Goal: Obtain resource: Obtain resource

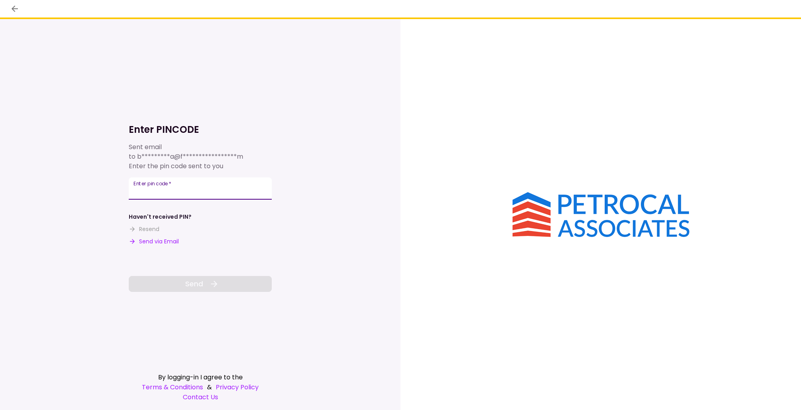
click at [195, 195] on input "Enter pin code   *" at bounding box center [200, 188] width 143 height 22
paste input "******"
type input "******"
click at [197, 287] on span "Send" at bounding box center [194, 283] width 18 height 11
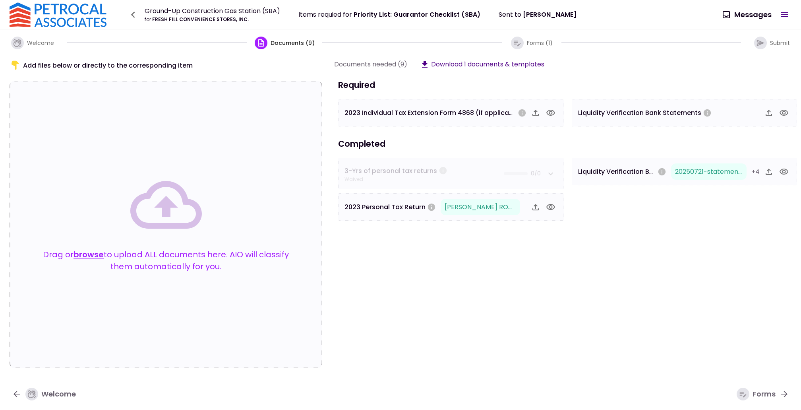
click at [374, 18] on span "Priority List: Guarantor Checklist (SBA)" at bounding box center [417, 14] width 127 height 9
click at [261, 45] on icon "button" at bounding box center [261, 43] width 9 height 9
click at [284, 42] on span "Documents (9)" at bounding box center [293, 43] width 44 height 8
click at [136, 16] on icon "button" at bounding box center [133, 14] width 13 height 13
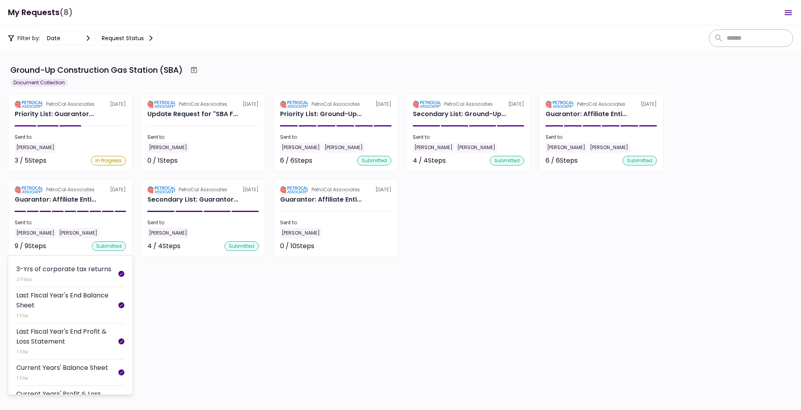
scroll to position [29, 0]
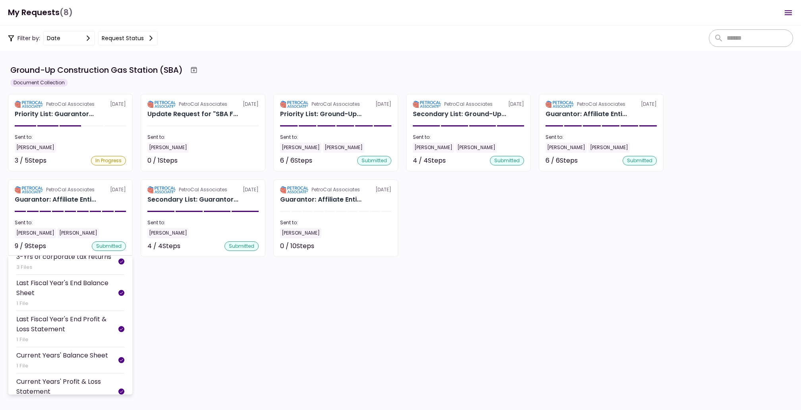
click at [85, 294] on div "Last Fiscal Year's End Balance Sheet" at bounding box center [67, 288] width 102 height 20
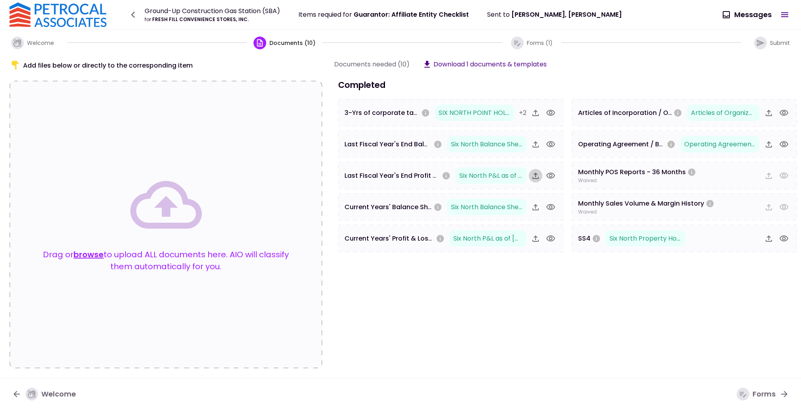
click at [535, 177] on icon "button" at bounding box center [535, 175] width 6 height 6
click at [552, 174] on icon "button" at bounding box center [551, 176] width 10 height 10
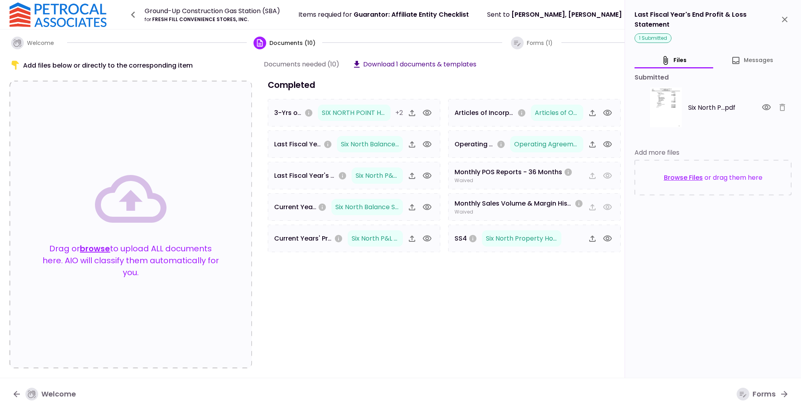
click at [765, 104] on icon "button" at bounding box center [766, 107] width 9 height 6
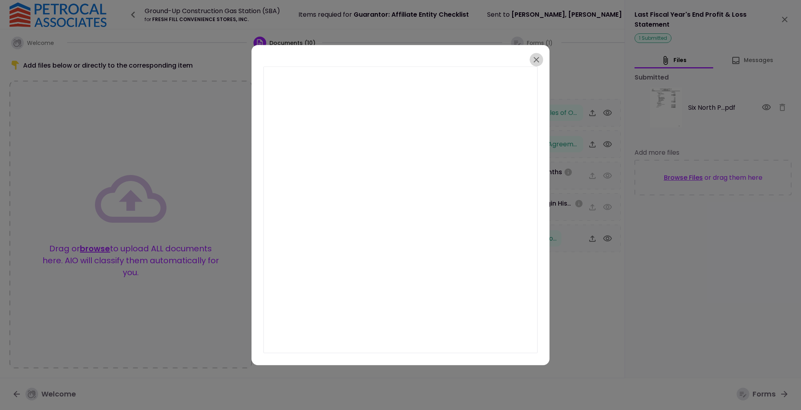
click at [541, 61] on button "button" at bounding box center [537, 60] width 14 height 14
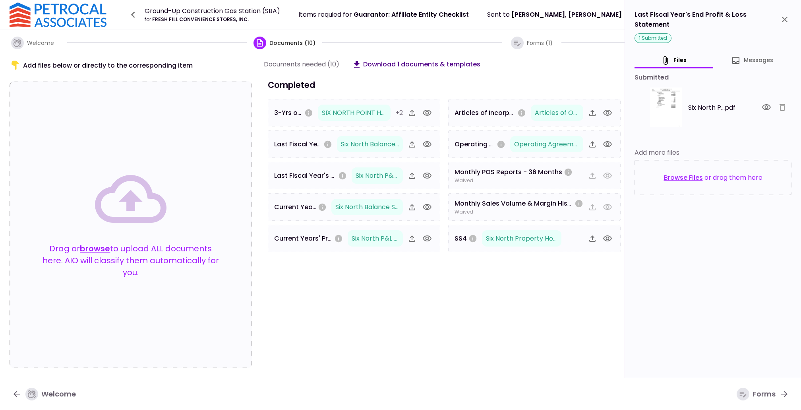
click at [438, 61] on button "Download 1 documents & templates" at bounding box center [416, 64] width 128 height 10
click at [426, 175] on icon "button" at bounding box center [427, 176] width 10 height 10
click at [428, 143] on icon "button" at bounding box center [427, 144] width 9 height 6
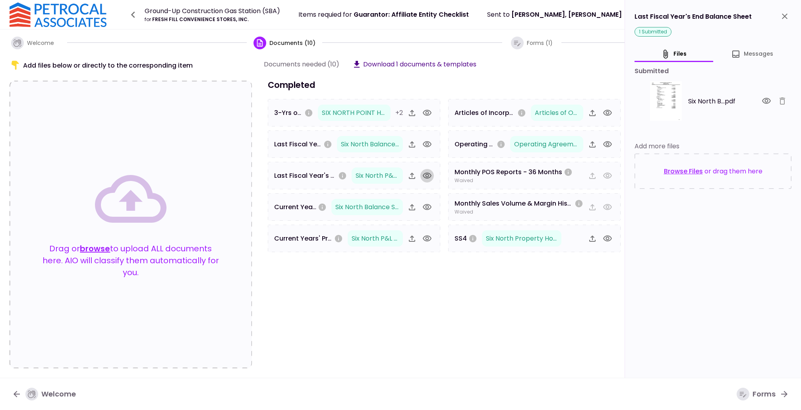
click at [428, 173] on icon "button" at bounding box center [427, 176] width 10 height 10
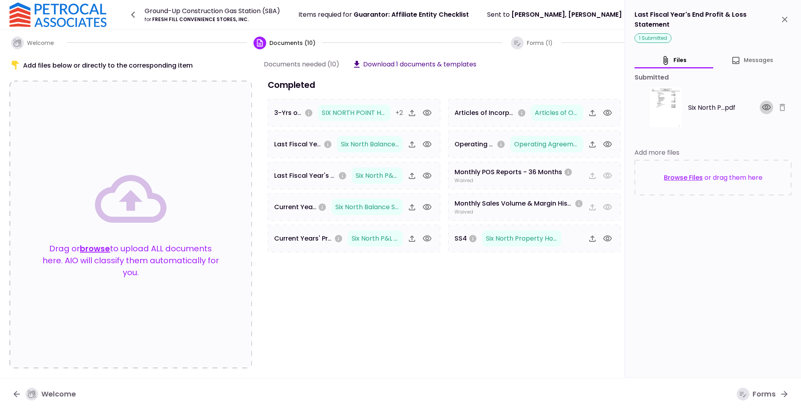
click at [765, 104] on icon "button" at bounding box center [766, 107] width 9 height 6
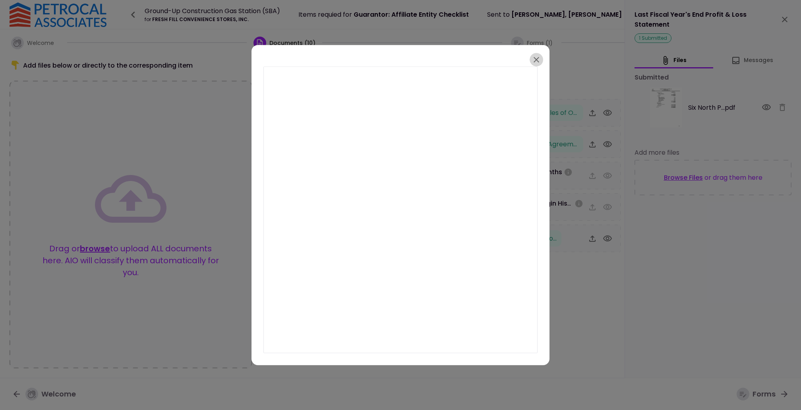
click at [537, 56] on icon "button" at bounding box center [537, 60] width 10 height 10
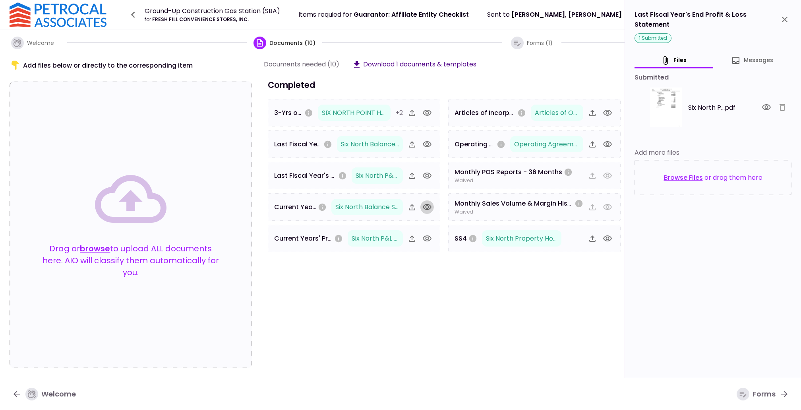
click at [425, 206] on icon "button" at bounding box center [427, 207] width 10 height 10
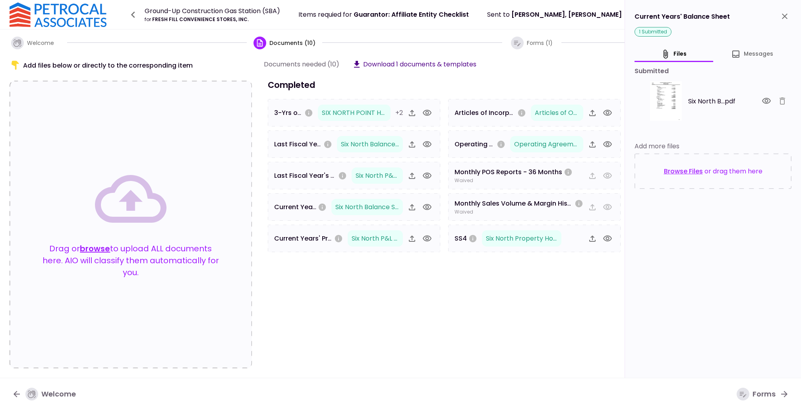
click at [767, 103] on icon "button" at bounding box center [766, 101] width 9 height 6
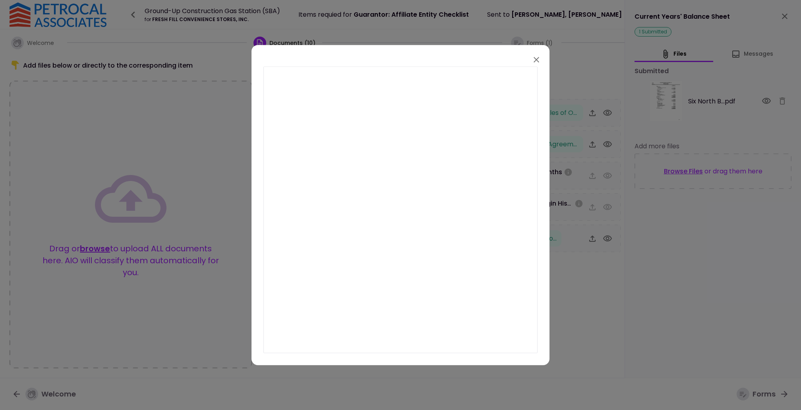
click at [540, 60] on icon "button" at bounding box center [537, 60] width 10 height 10
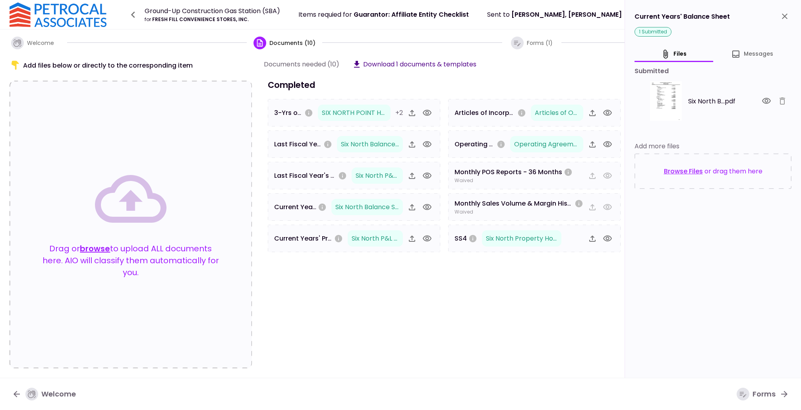
drag, startPoint x: 412, startPoint y: 238, endPoint x: 438, endPoint y: 236, distance: 26.8
click at [438, 236] on div "Current Years' Profit & Loss Statement Six North P&L as of [DATE].pdf" at bounding box center [354, 237] width 172 height 27
click at [430, 236] on icon "button" at bounding box center [427, 238] width 9 height 6
click at [761, 100] on button "button" at bounding box center [767, 101] width 14 height 14
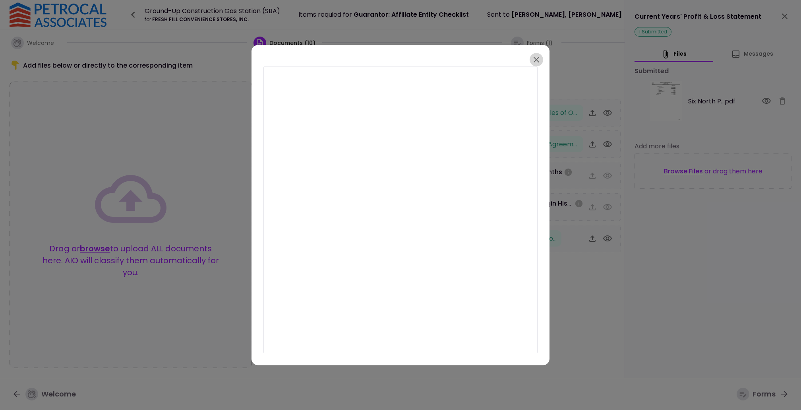
click at [541, 58] on button "button" at bounding box center [537, 60] width 14 height 14
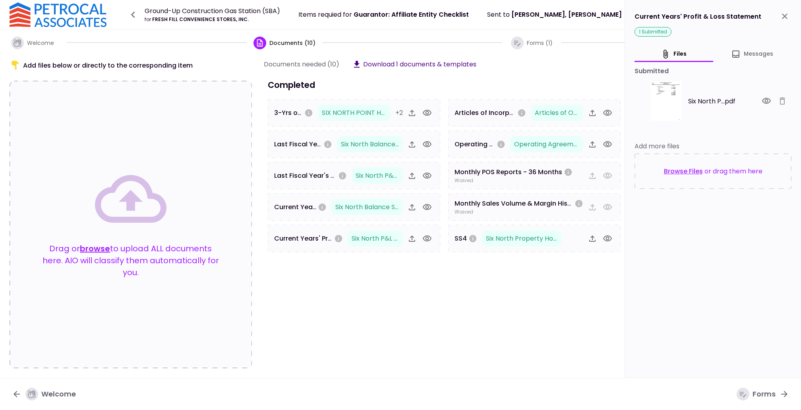
click at [606, 146] on icon "button" at bounding box center [608, 144] width 10 height 10
click at [767, 100] on icon "button" at bounding box center [767, 101] width 10 height 10
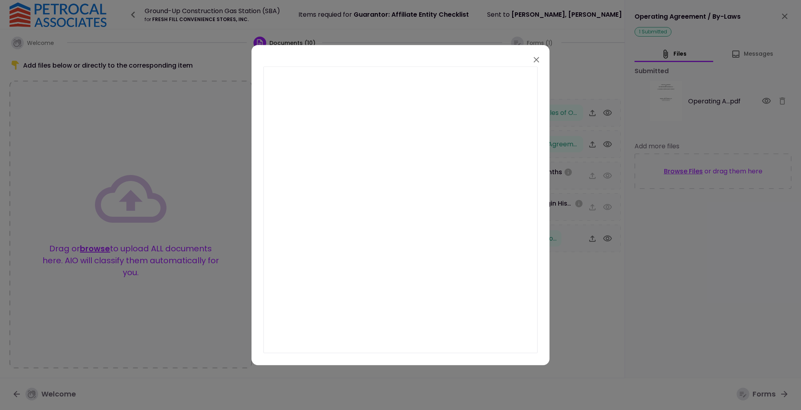
click at [536, 61] on icon "button" at bounding box center [537, 60] width 10 height 10
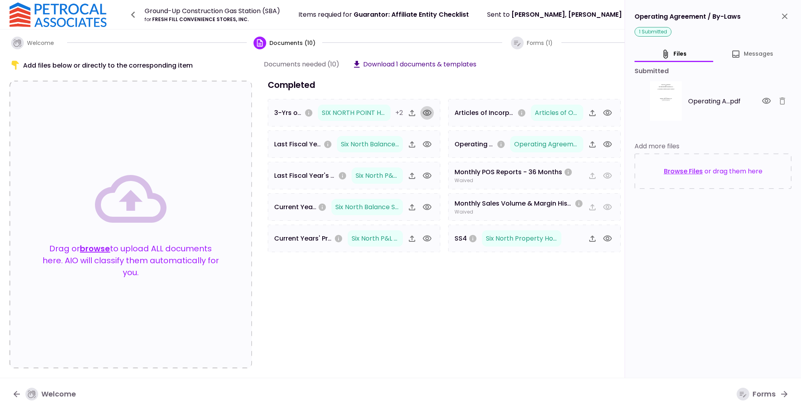
click at [427, 111] on icon "button" at bounding box center [427, 113] width 10 height 10
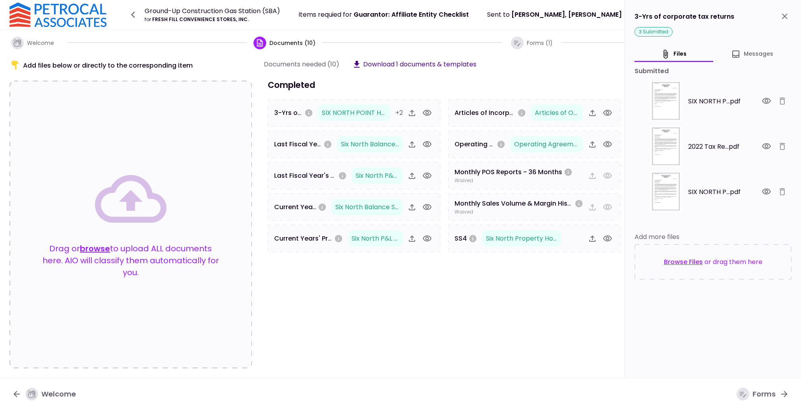
click at [604, 111] on icon "button" at bounding box center [607, 113] width 9 height 6
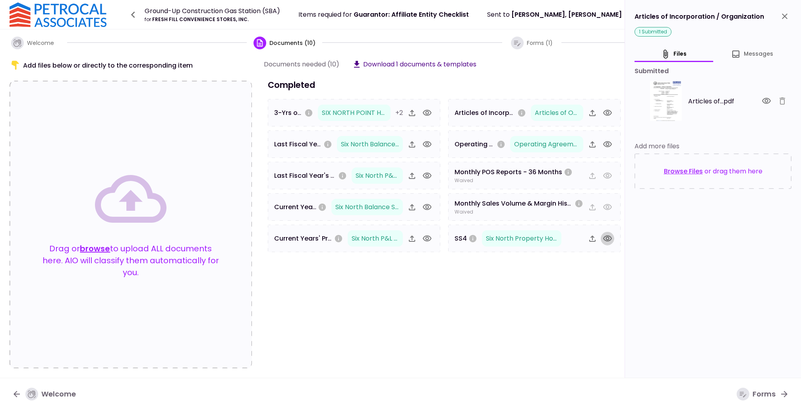
click at [608, 238] on icon "button" at bounding box center [607, 238] width 9 height 6
click at [764, 101] on icon "button" at bounding box center [767, 101] width 10 height 10
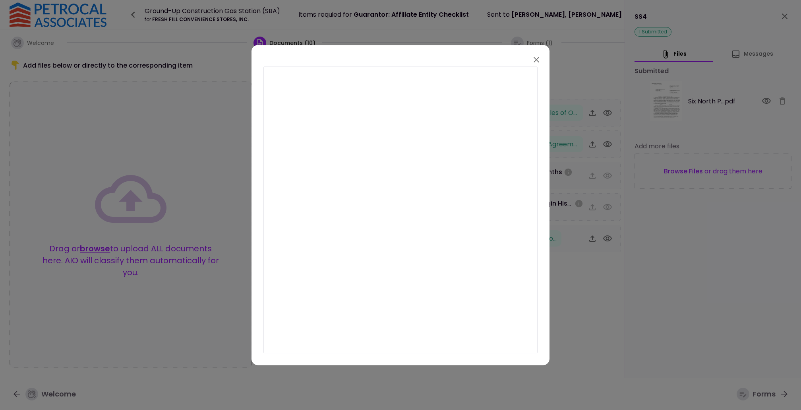
click at [496, 37] on div at bounding box center [400, 205] width 801 height 410
click at [535, 56] on icon "button" at bounding box center [537, 60] width 10 height 10
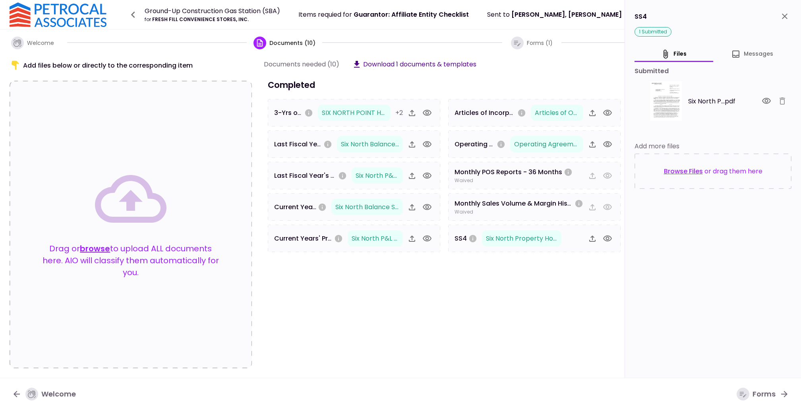
click at [134, 17] on icon "button" at bounding box center [133, 15] width 4 height 6
